Goal: Book appointment/travel/reservation

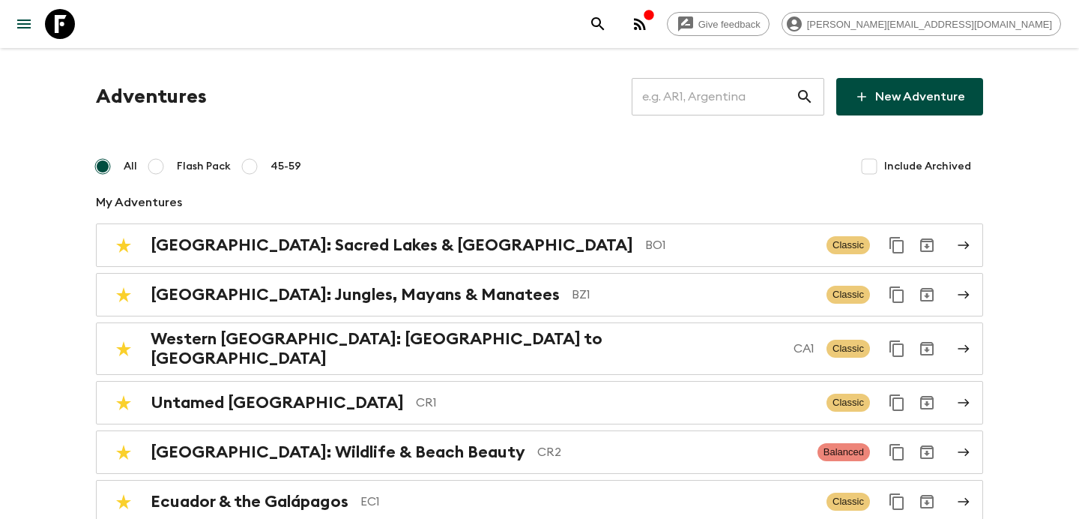
click at [677, 90] on input "text" at bounding box center [714, 97] width 164 height 42
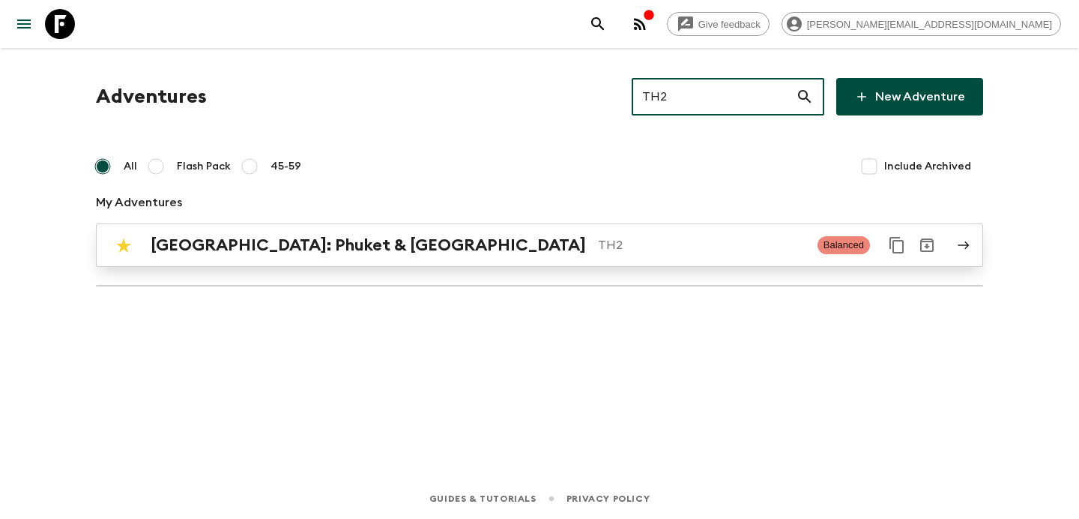
type input "TH2"
click at [626, 229] on link "[GEOGRAPHIC_DATA]: Phuket & Andaman Coast TH2 Balanced" at bounding box center [539, 244] width 887 height 43
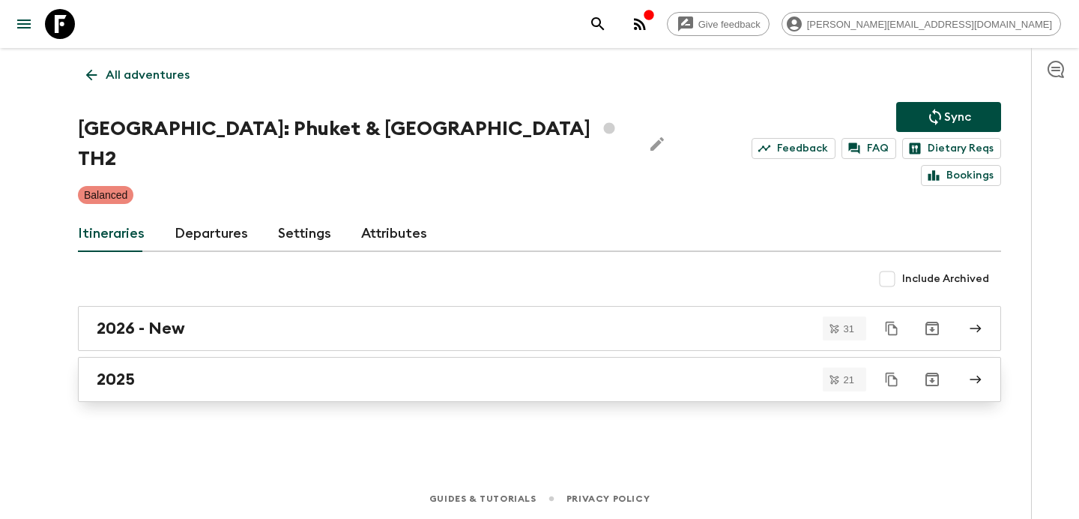
click at [535, 357] on link "2025" at bounding box center [539, 379] width 923 height 45
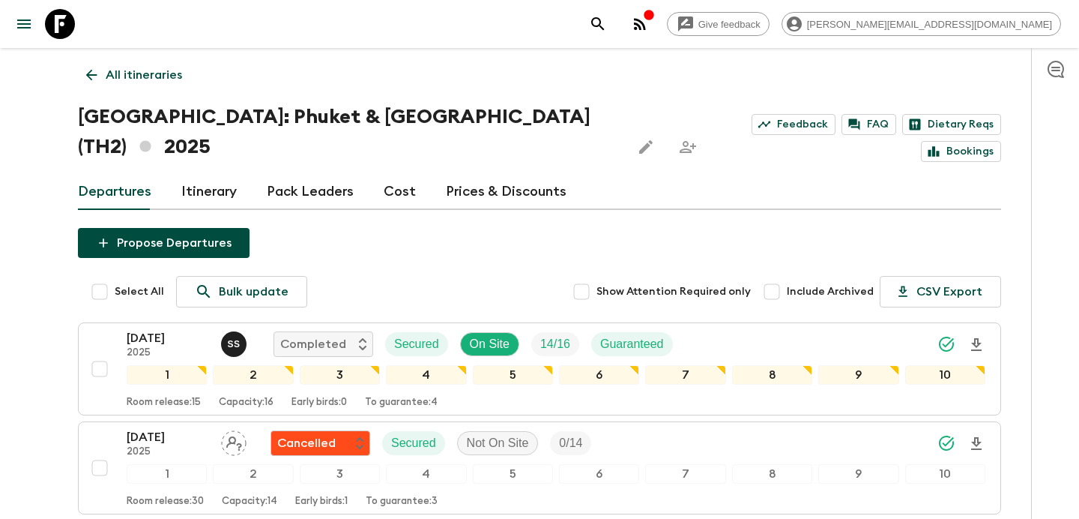
click at [152, 61] on link "All itineraries" at bounding box center [134, 75] width 112 height 30
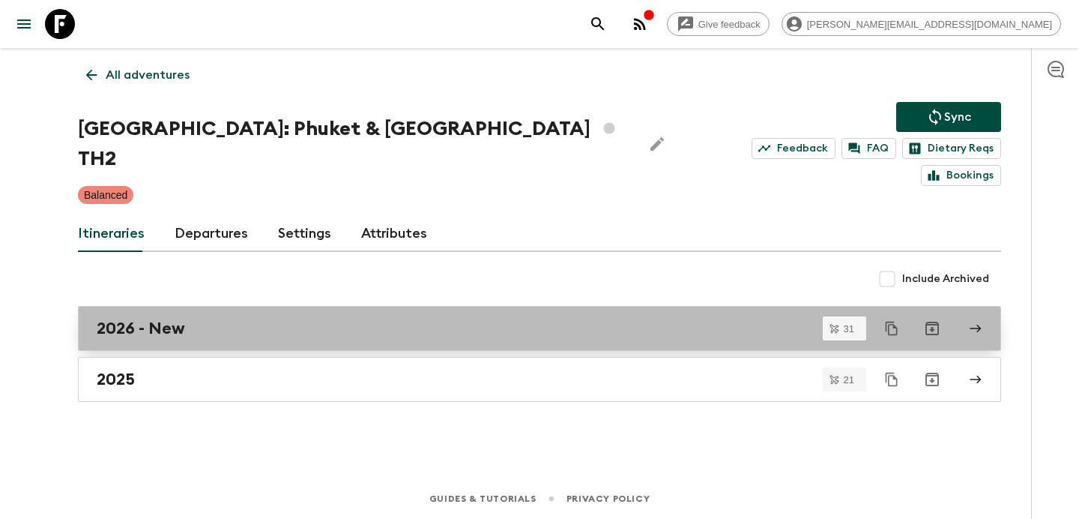
click at [306, 318] on div "2026 - New" at bounding box center [525, 327] width 857 height 19
